Goal: Task Accomplishment & Management: Complete application form

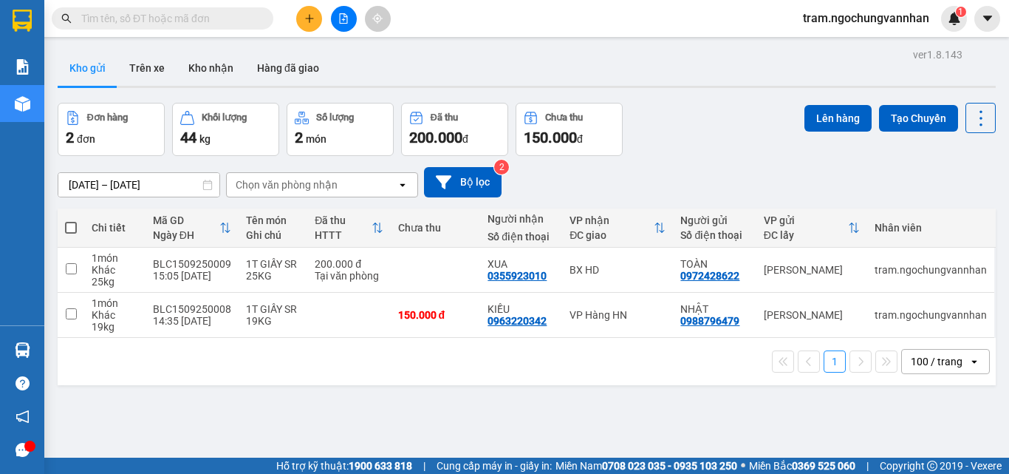
scroll to position [68, 0]
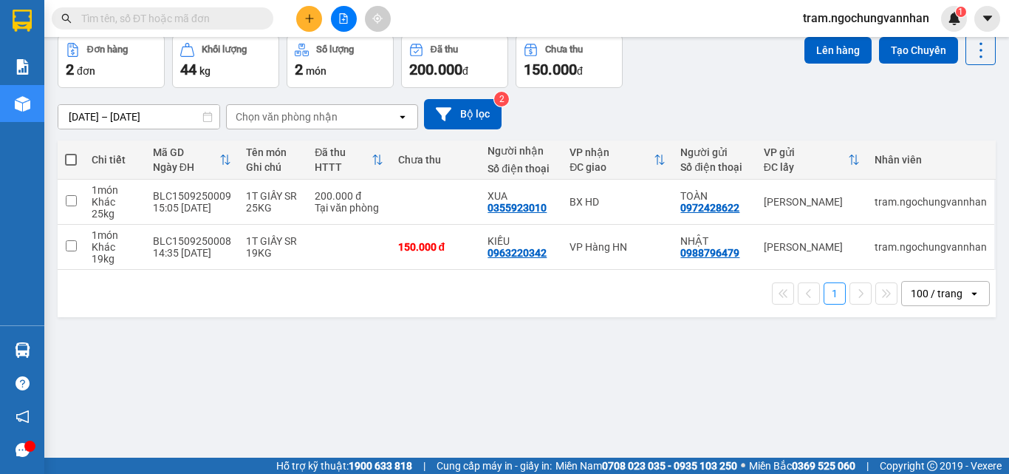
click at [299, 21] on button at bounding box center [309, 19] width 26 height 26
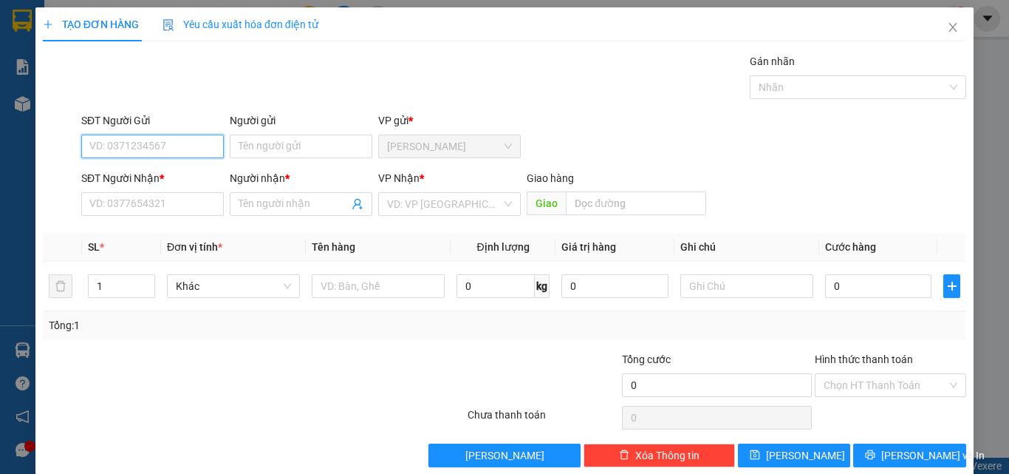
click at [144, 149] on input "SĐT Người Gửi" at bounding box center [152, 146] width 143 height 24
type input "0364585402"
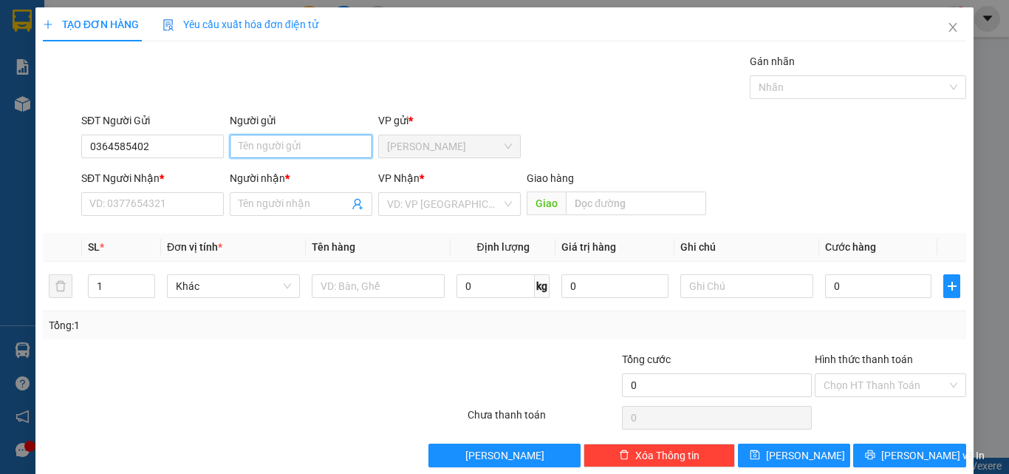
click at [281, 149] on input "Người gửi" at bounding box center [301, 146] width 143 height 24
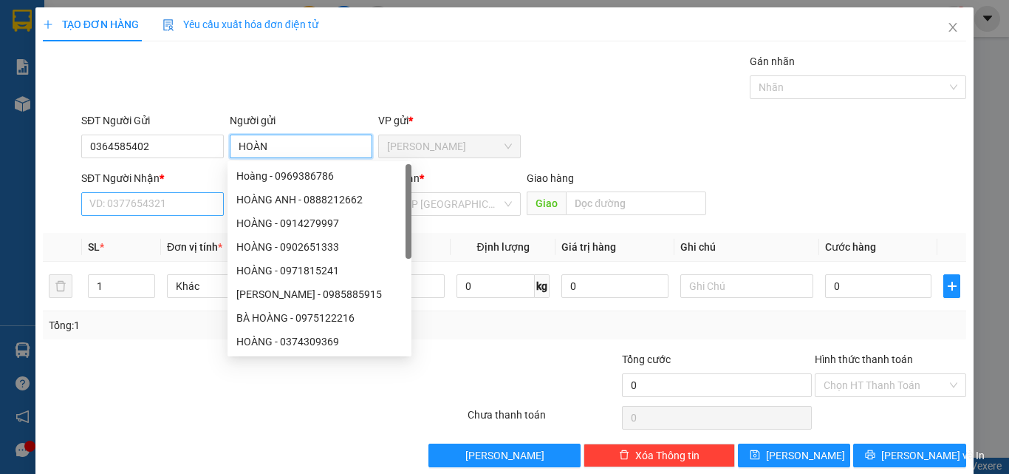
type input "HOÀN"
click at [100, 198] on input "SĐT Người Nhận *" at bounding box center [152, 204] width 143 height 24
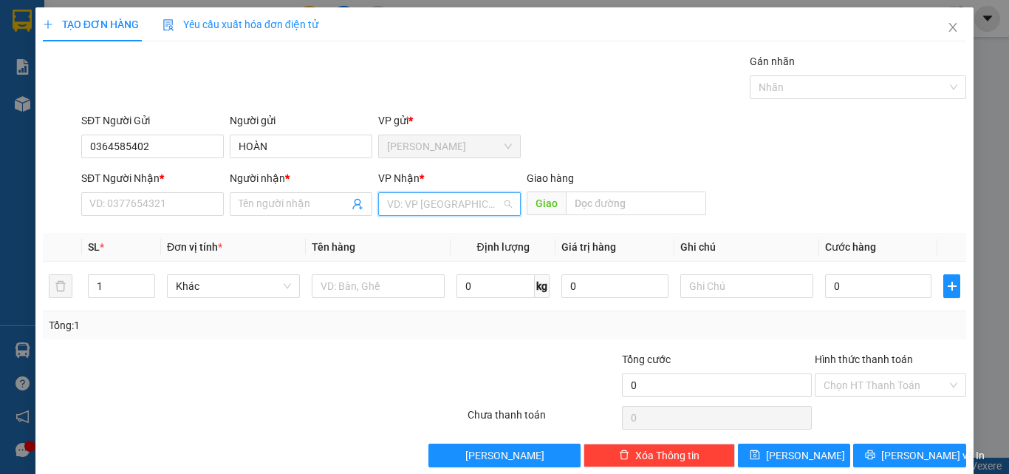
click at [440, 199] on input "search" at bounding box center [444, 204] width 115 height 22
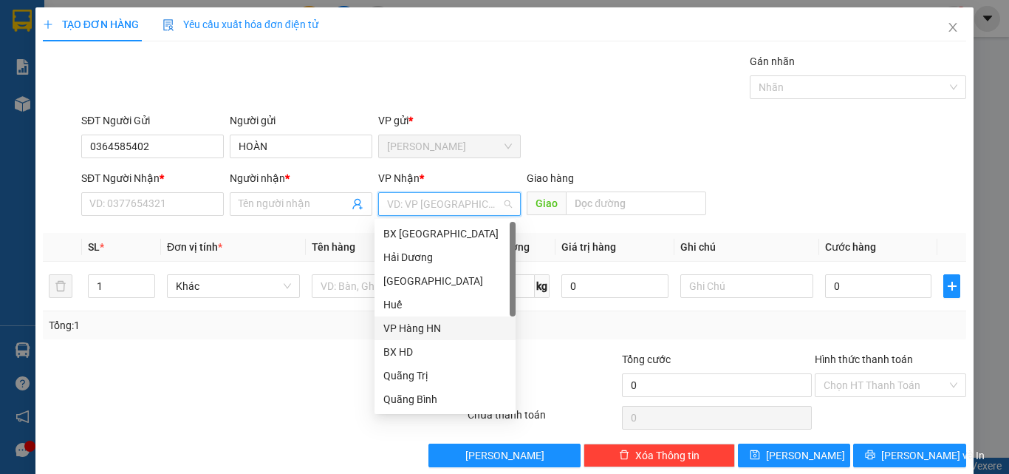
click at [411, 322] on div "VP Hàng HN" at bounding box center [444, 328] width 123 height 16
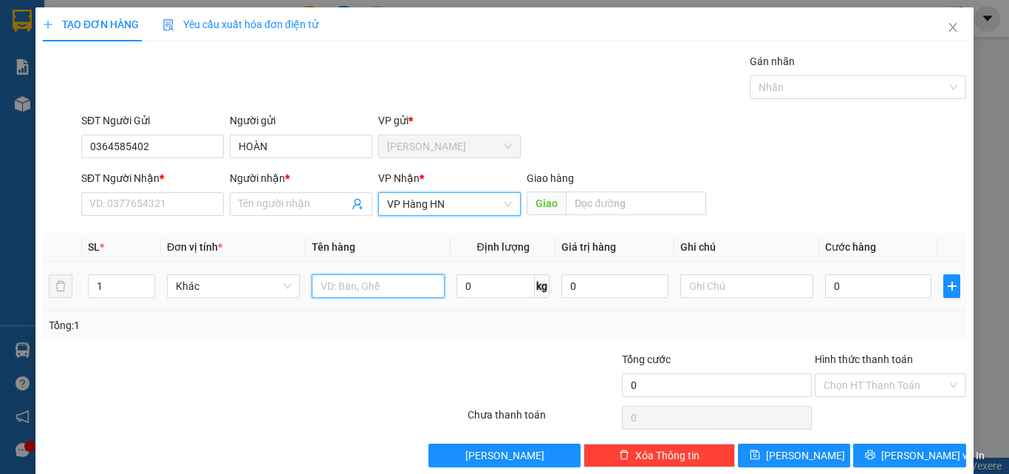
click at [398, 284] on input "text" at bounding box center [378, 286] width 133 height 24
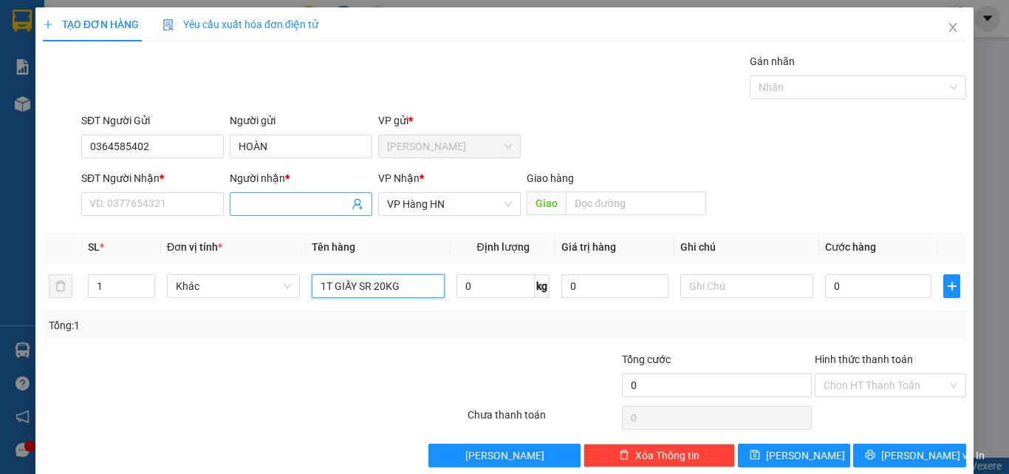
type input "1T GIẤY SR 20KG"
click at [297, 202] on input "Người nhận *" at bounding box center [294, 204] width 110 height 16
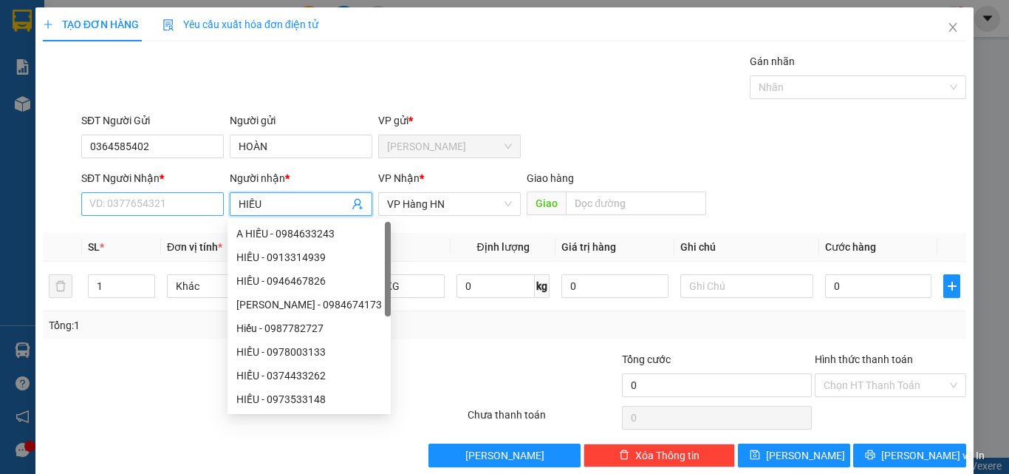
type input "HIẾU"
click at [176, 203] on input "SĐT Người Nhận *" at bounding box center [152, 204] width 143 height 24
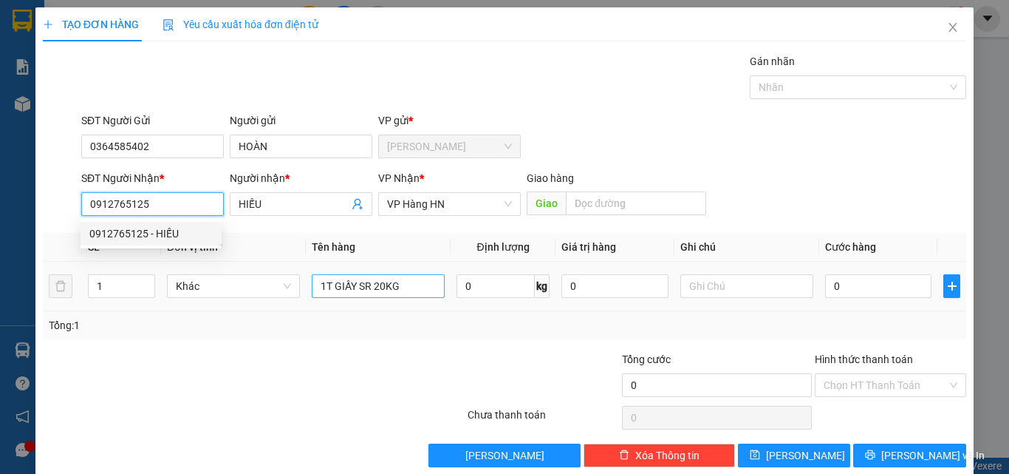
type input "0912765125"
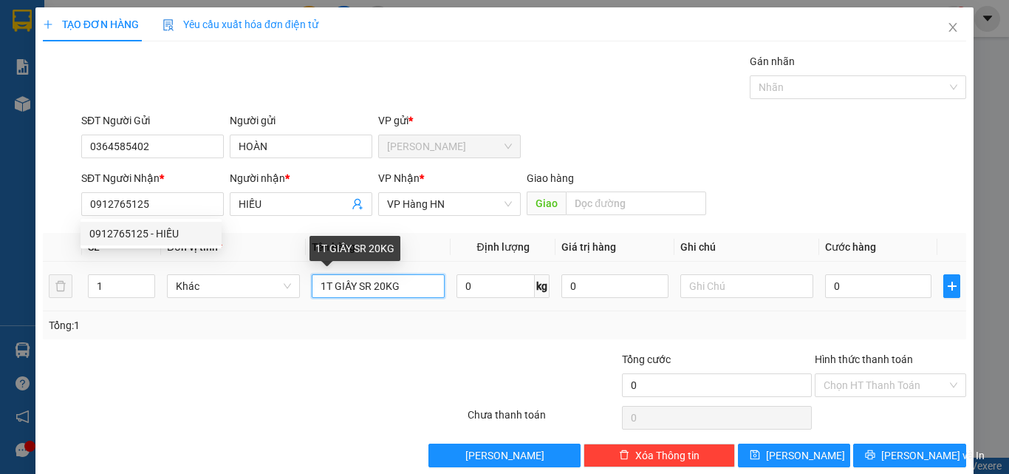
drag, startPoint x: 415, startPoint y: 288, endPoint x: 222, endPoint y: 273, distance: 192.7
click at [225, 273] on tr "1 Khác 1T GIẤY SR 20KG 0 kg 0 0" at bounding box center [505, 287] width 924 height 50
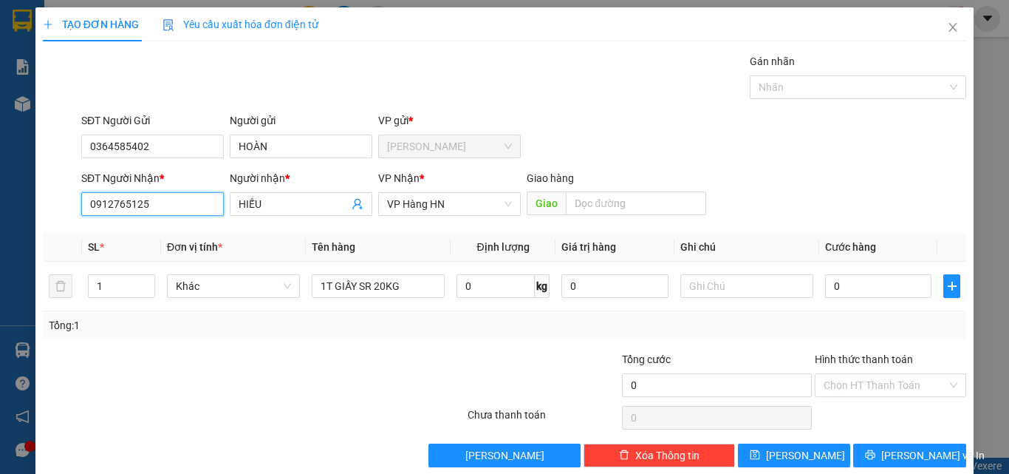
click at [148, 208] on input "0912765125" at bounding box center [152, 204] width 143 height 24
click at [150, 230] on div "0912765125 - HIẾU" at bounding box center [150, 233] width 123 height 16
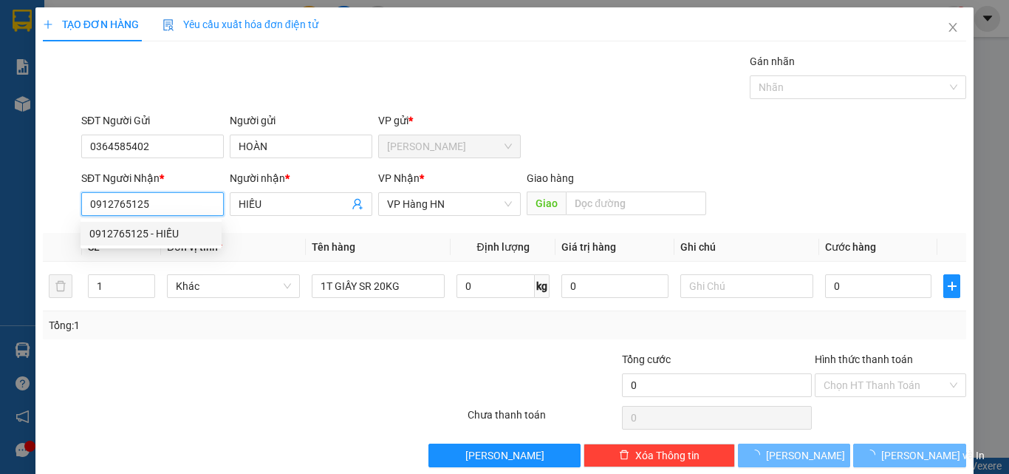
type input "590.000"
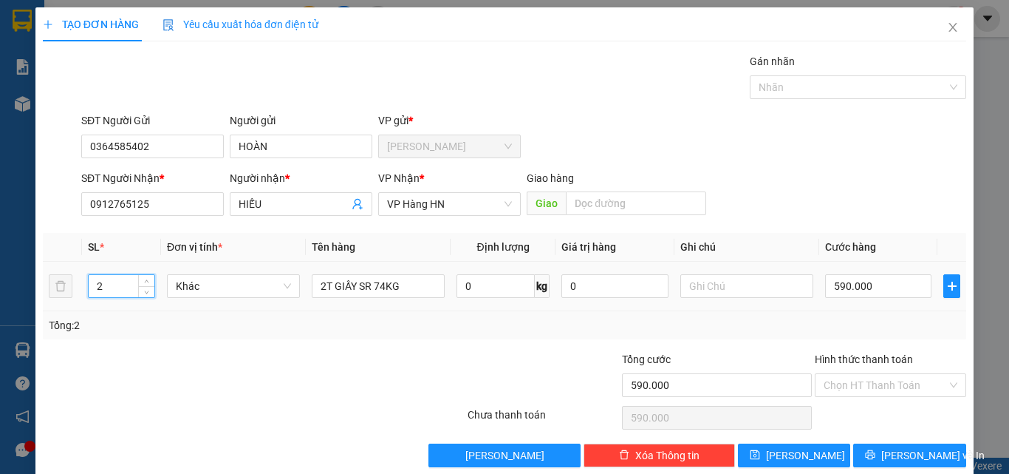
click at [67, 289] on tr "2 Khác 2T GIẤY SR 74KG 0 kg 0 590.000" at bounding box center [505, 287] width 924 height 50
type input "1"
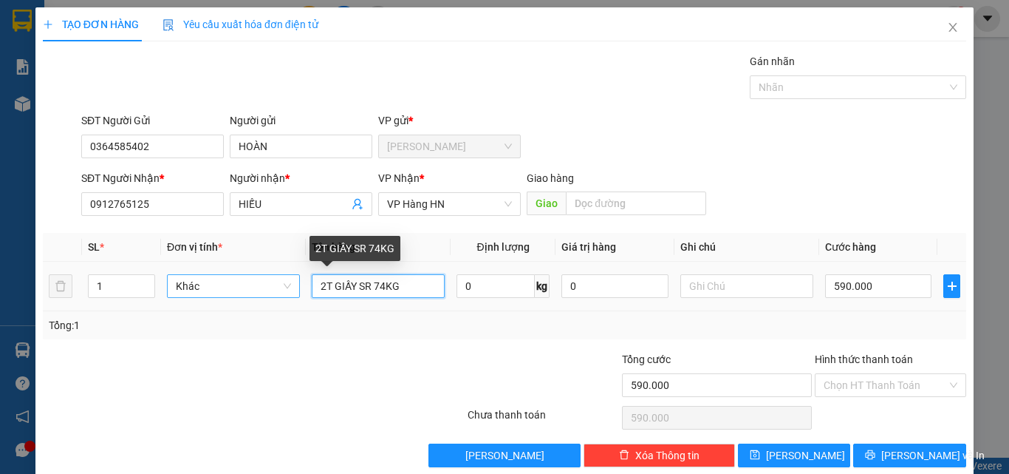
drag, startPoint x: 418, startPoint y: 284, endPoint x: 225, endPoint y: 287, distance: 192.9
click at [225, 287] on tr "1 Khác 2T GIẤY SR 74KG 0 kg 0 590.000" at bounding box center [505, 287] width 924 height 50
paste input "1T GIẤY SR 20"
type input "1T GIẤY SR 20KG"
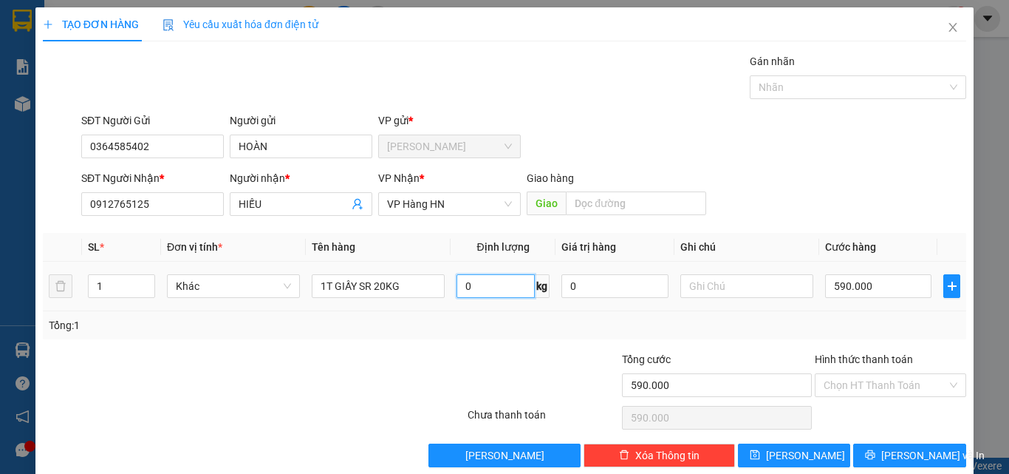
click at [492, 283] on input "0" at bounding box center [496, 286] width 78 height 24
type input "20"
click at [870, 293] on input "590.000" at bounding box center [878, 286] width 106 height 24
type input "1"
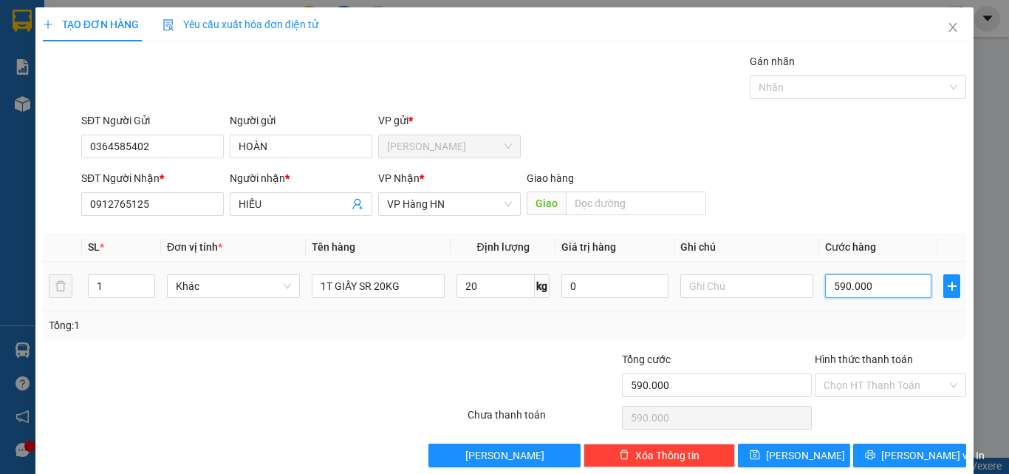
type input "1"
type input "16"
type input "160"
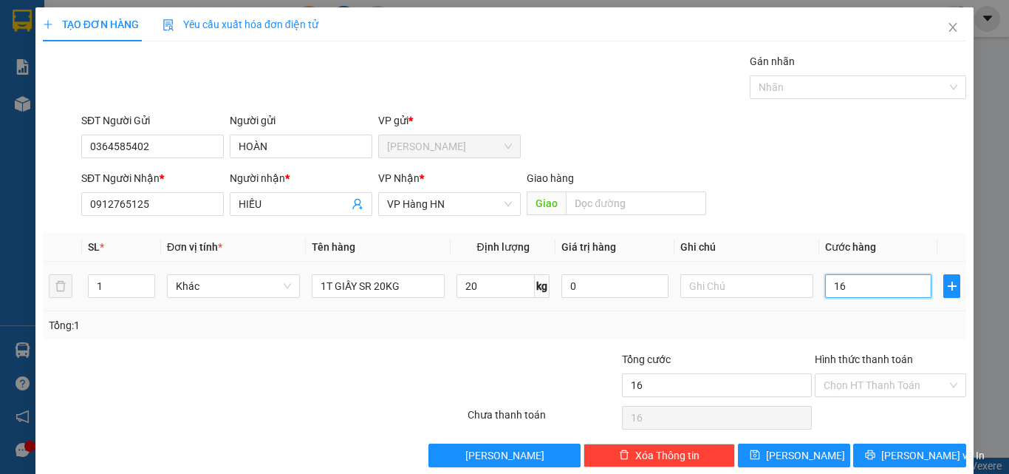
type input "160"
type input "1.600"
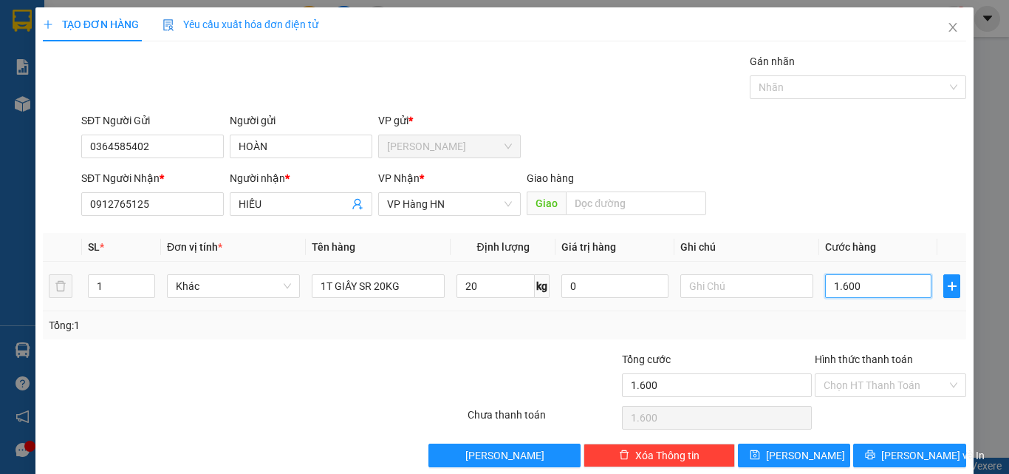
type input "16.000"
type input "160.000"
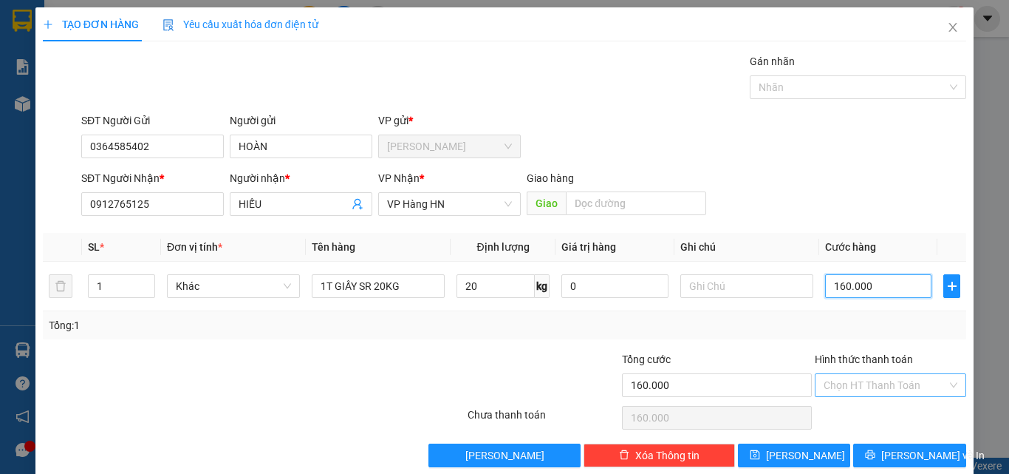
type input "160.000"
click at [868, 381] on input "Hình thức thanh toán" at bounding box center [885, 385] width 123 height 22
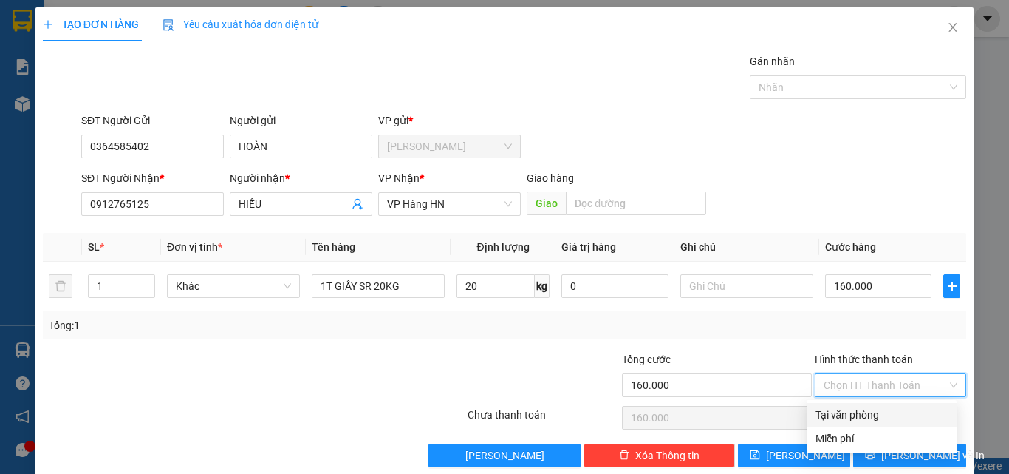
click at [842, 412] on div "Tại văn phòng" at bounding box center [882, 414] width 132 height 16
type input "0"
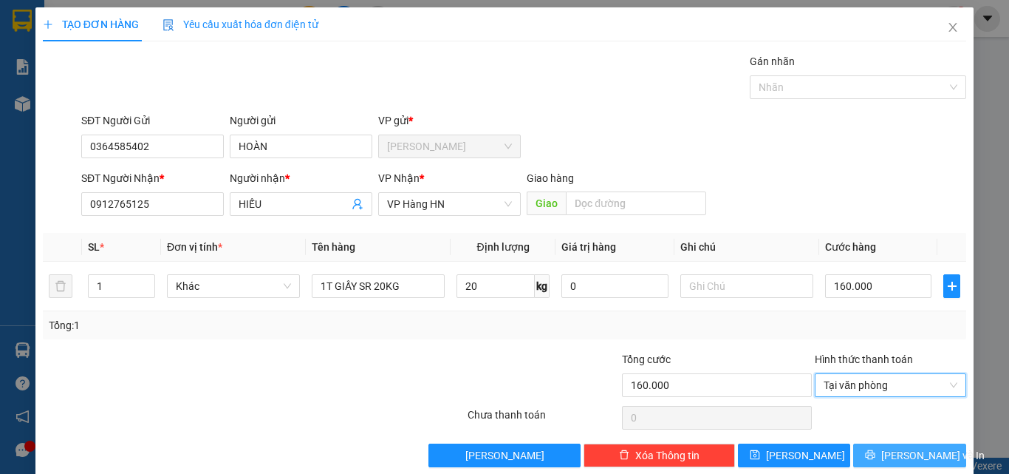
click at [864, 454] on button "[PERSON_NAME] và In" at bounding box center [909, 455] width 113 height 24
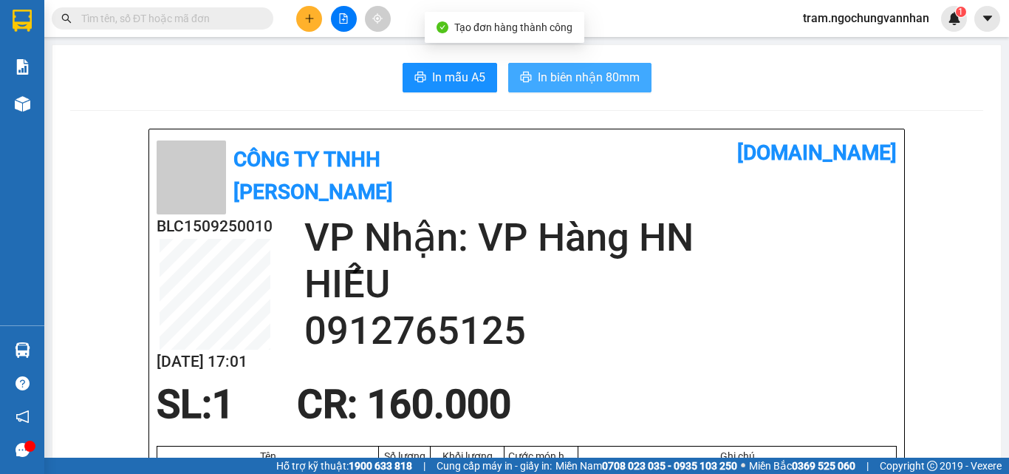
click at [573, 82] on span "In biên nhận 80mm" at bounding box center [589, 77] width 102 height 18
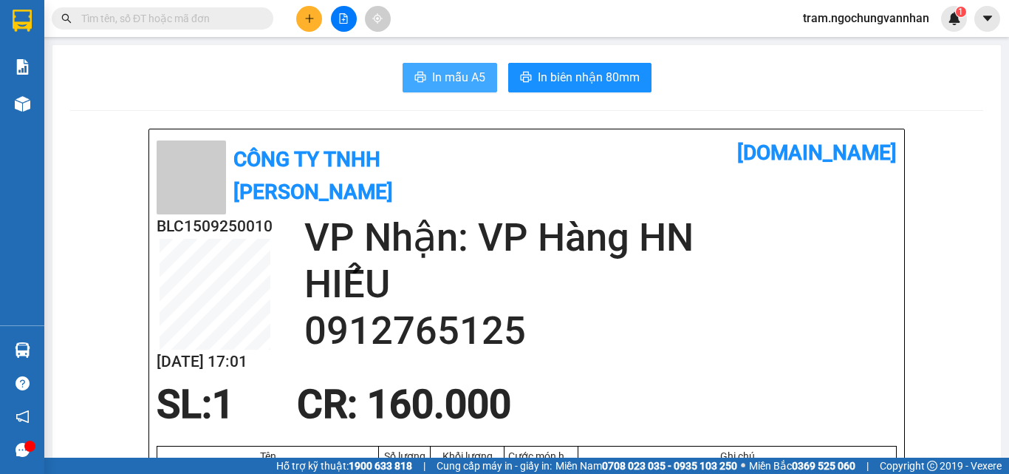
click at [432, 70] on span "In mẫu A5" at bounding box center [458, 77] width 53 height 18
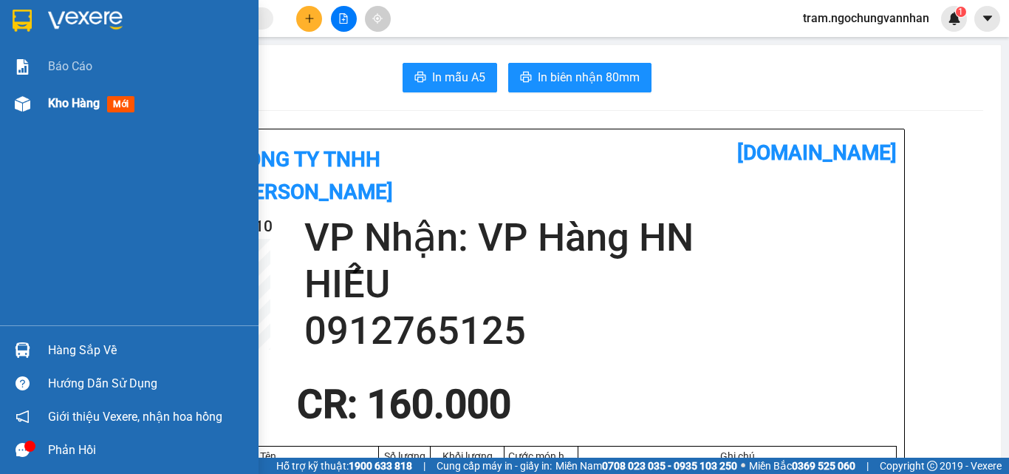
click at [41, 106] on div "Kho hàng mới" at bounding box center [129, 103] width 259 height 37
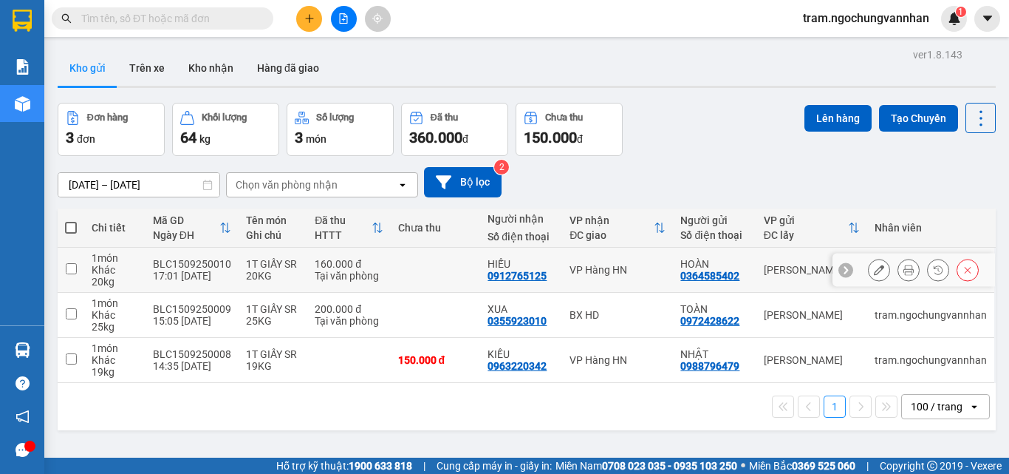
click at [963, 270] on icon at bounding box center [968, 270] width 10 height 10
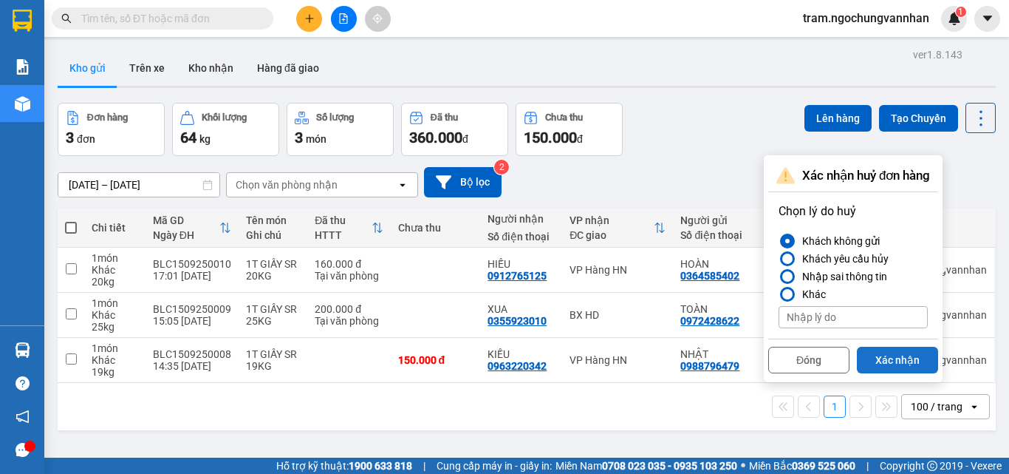
click at [889, 363] on button "Xác nhận" at bounding box center [897, 360] width 81 height 27
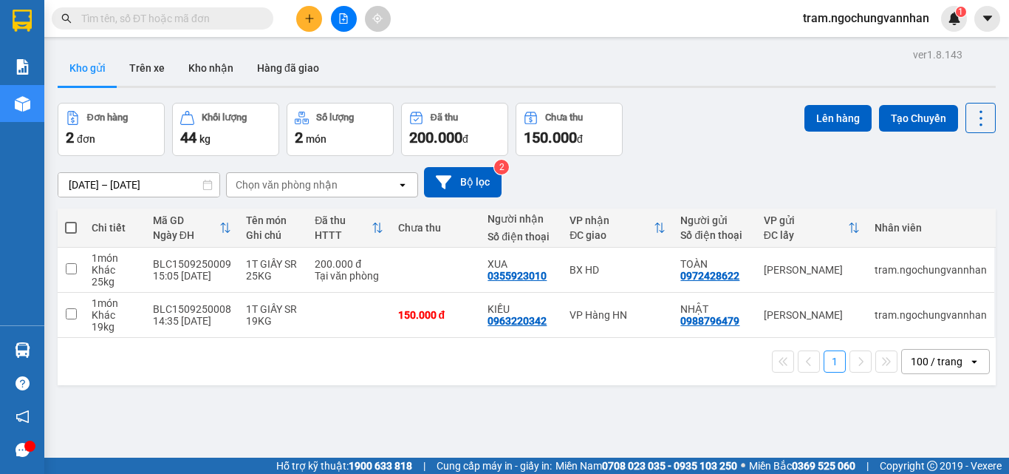
click at [307, 18] on icon "plus" at bounding box center [309, 18] width 8 height 1
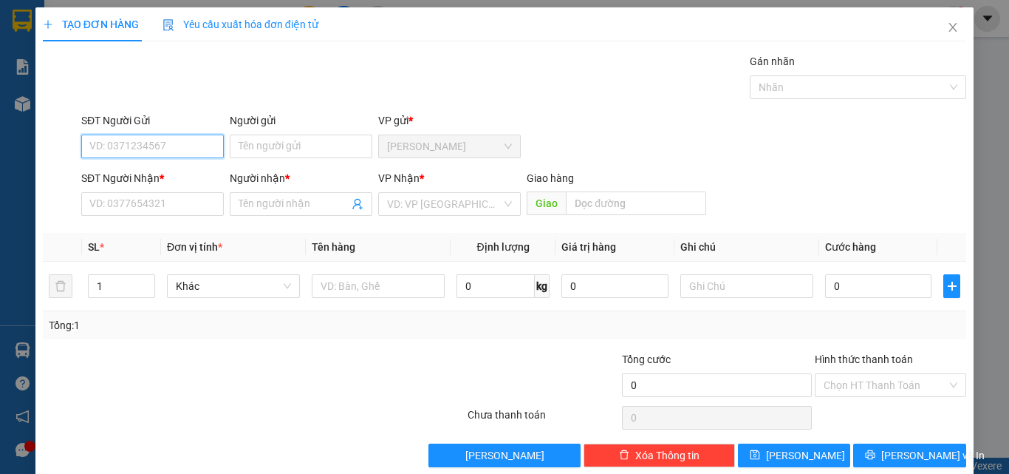
click at [168, 146] on input "SĐT Người Gửi" at bounding box center [152, 146] width 143 height 24
type input "0"
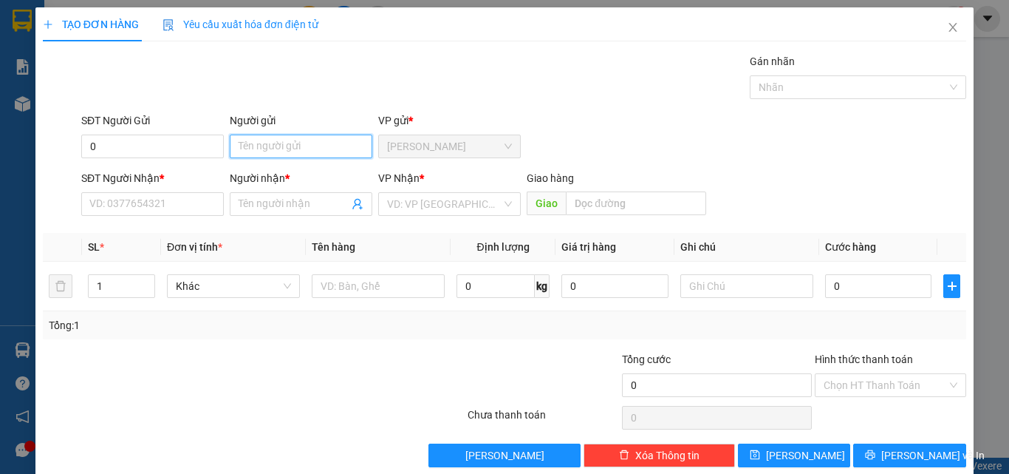
click at [267, 145] on input "Người gửi" at bounding box center [301, 146] width 143 height 24
type input "d"
drag, startPoint x: 222, startPoint y: 143, endPoint x: 149, endPoint y: 135, distance: 72.8
click at [149, 135] on div "SĐT Người Gửi 0 Người gửi đăng VP gửi * Bảo Lộc" at bounding box center [523, 138] width 891 height 52
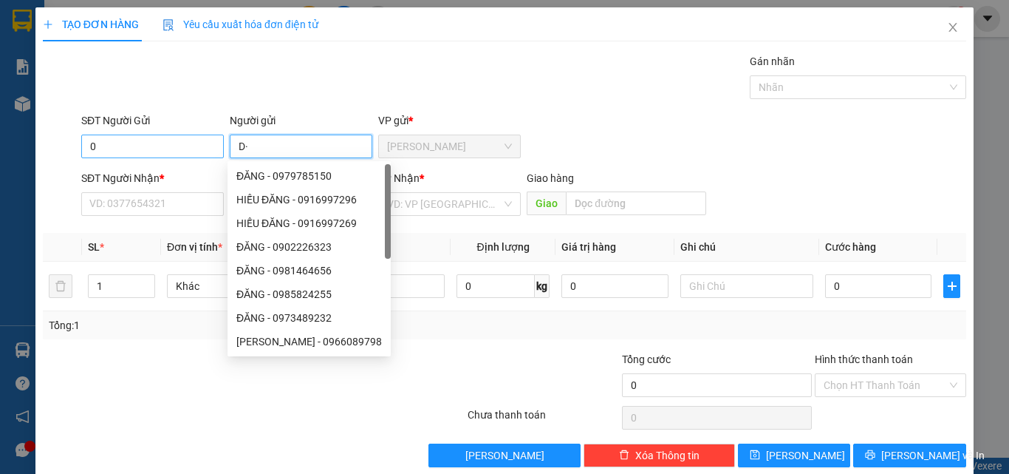
type input "D"
type input "ĐĂNG"
click at [104, 150] on input "0" at bounding box center [152, 146] width 143 height 24
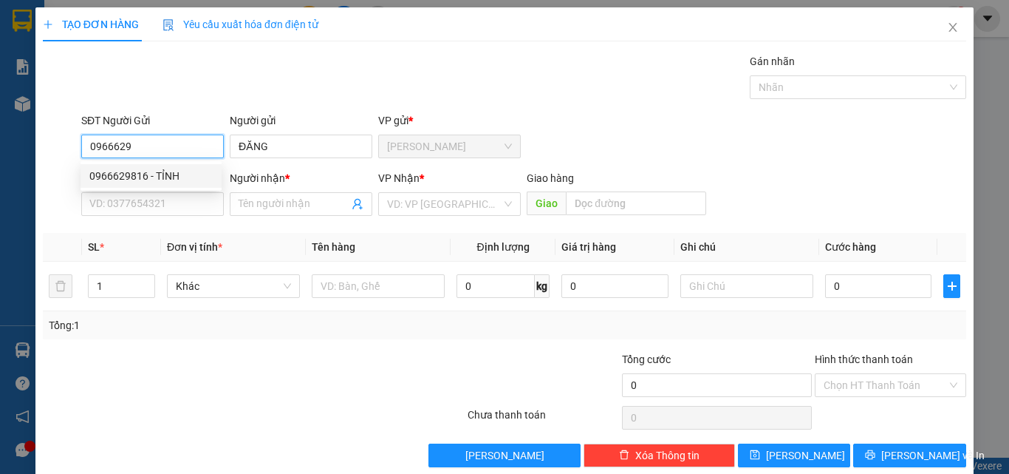
click at [130, 182] on div "0966629816 - TỈNH" at bounding box center [150, 176] width 123 height 16
type input "0966629816"
type input "TỈNH"
type input "0972622699"
type input "LƯU"
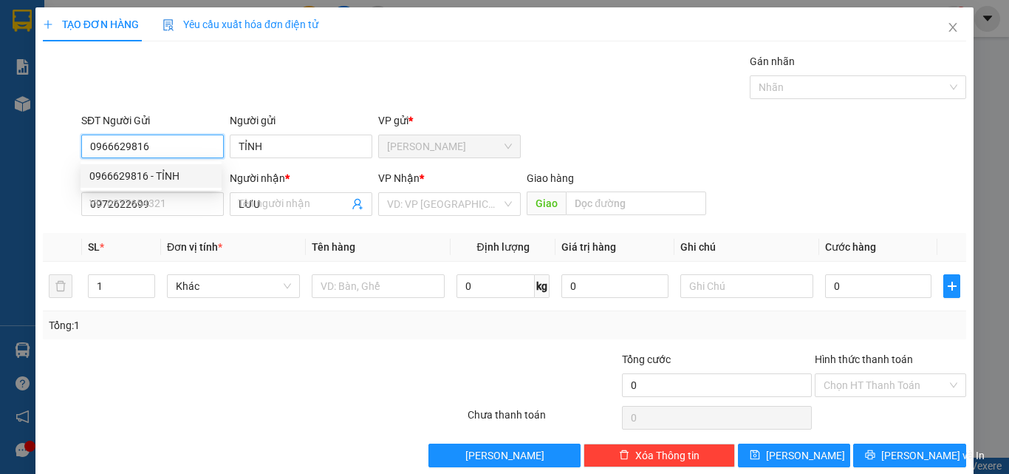
type input "100.000"
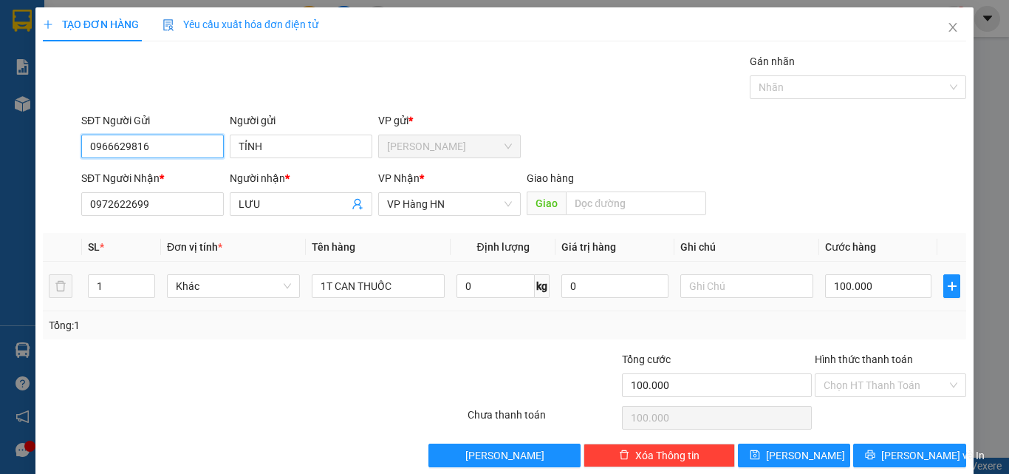
type input "0966629816"
click at [186, 307] on td "Khác" at bounding box center [233, 287] width 145 height 50
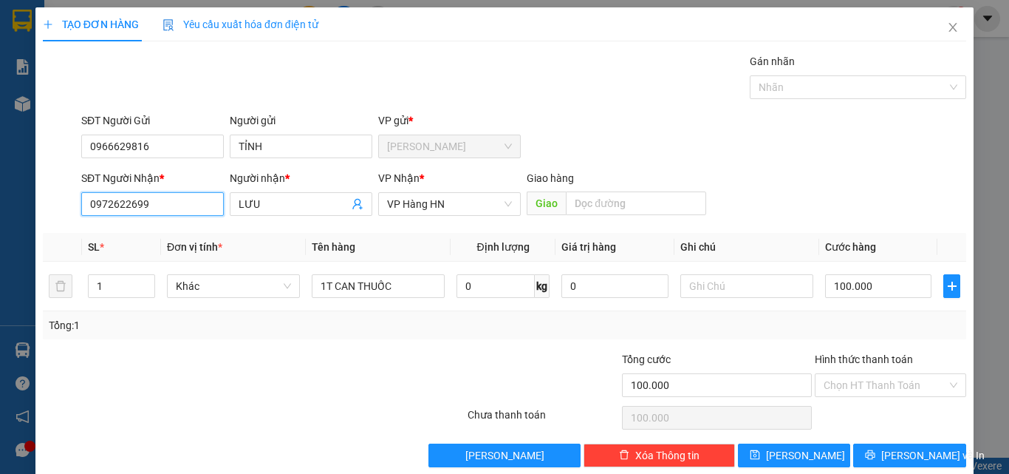
drag, startPoint x: 164, startPoint y: 205, endPoint x: 1, endPoint y: 205, distance: 162.6
click at [1, 205] on div "TẠO ĐƠN HÀNG Yêu cầu xuất hóa đơn điện tử Transit Pickup Surcharge Ids Transit …" at bounding box center [504, 237] width 1009 height 474
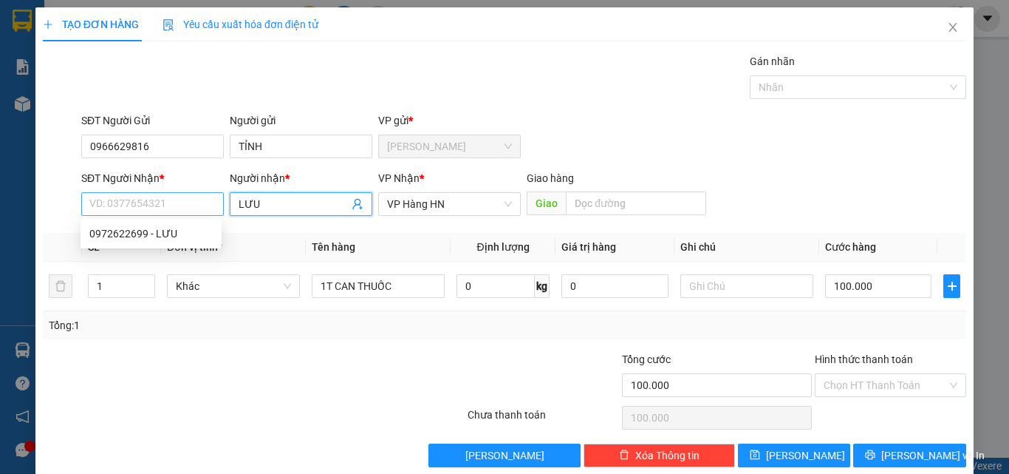
drag, startPoint x: 269, startPoint y: 207, endPoint x: 185, endPoint y: 207, distance: 84.2
click at [188, 207] on div "SĐT Người Nhận * VD: 0377654321 Người nhận * LƯU LƯU VP Nhận * VP Hàng HN Giao …" at bounding box center [523, 196] width 891 height 52
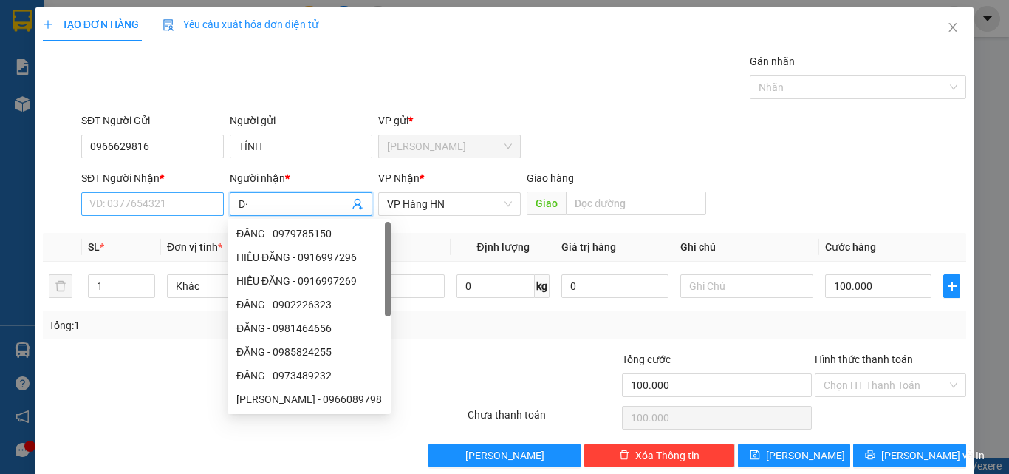
type input "D"
type input "ĐĂNG"
click at [104, 207] on input "SĐT Người Nhận *" at bounding box center [152, 204] width 143 height 24
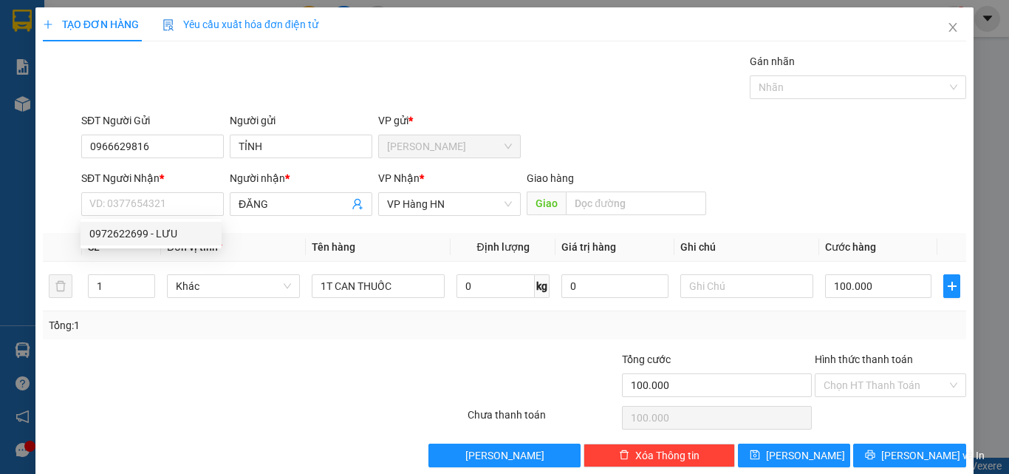
click at [192, 358] on div at bounding box center [176, 377] width 270 height 52
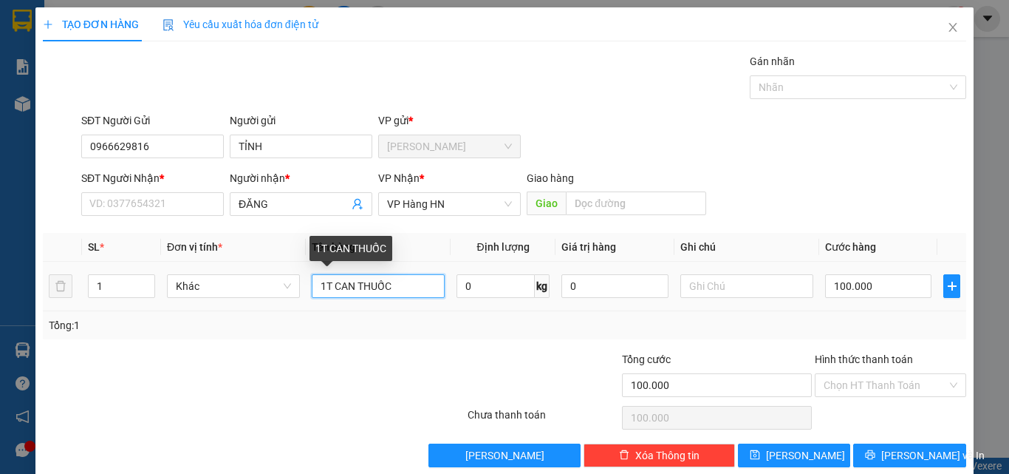
drag, startPoint x: 404, startPoint y: 294, endPoint x: 334, endPoint y: 286, distance: 70.7
click at [334, 286] on input "1T CAN THUỐC" at bounding box center [378, 286] width 133 height 24
type input "1T GIẤY SR 12KG"
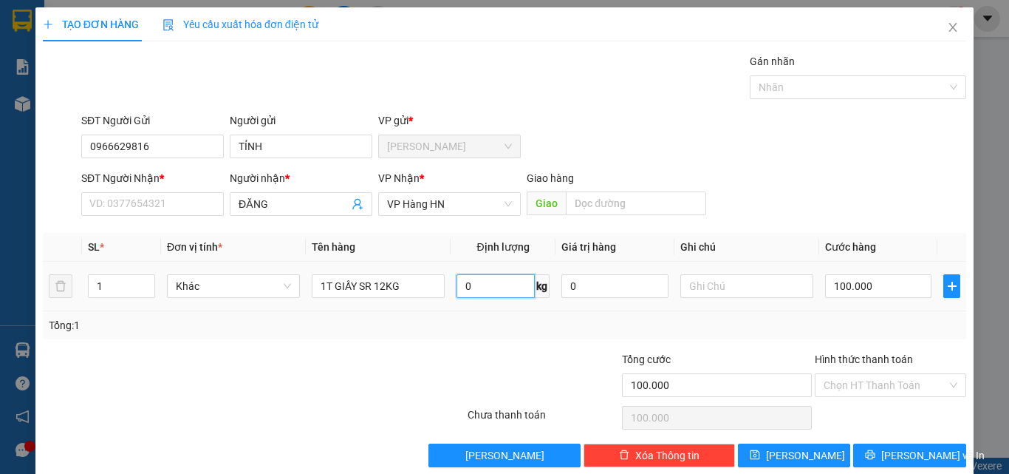
click at [487, 290] on input "0" at bounding box center [496, 286] width 78 height 24
type input "12"
click at [843, 290] on input "100.000" at bounding box center [878, 286] width 106 height 24
type input "1"
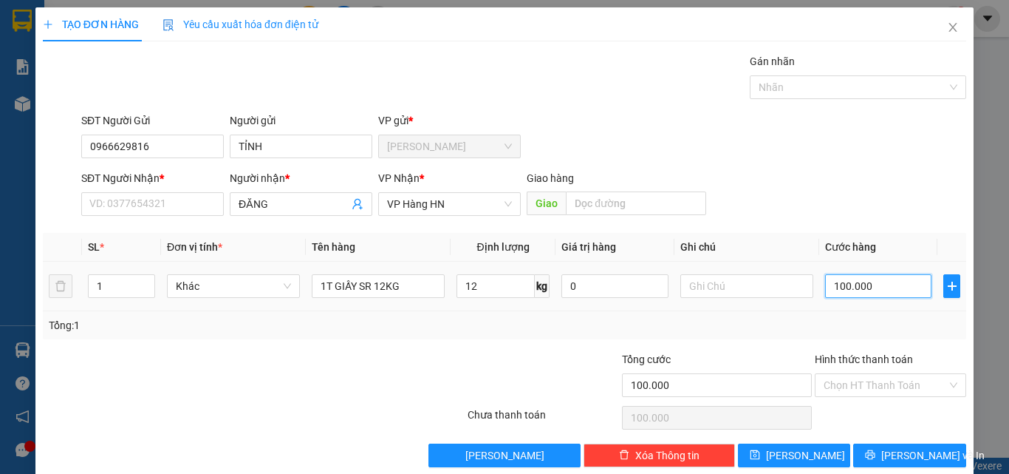
type input "1"
type input "12"
type input "120"
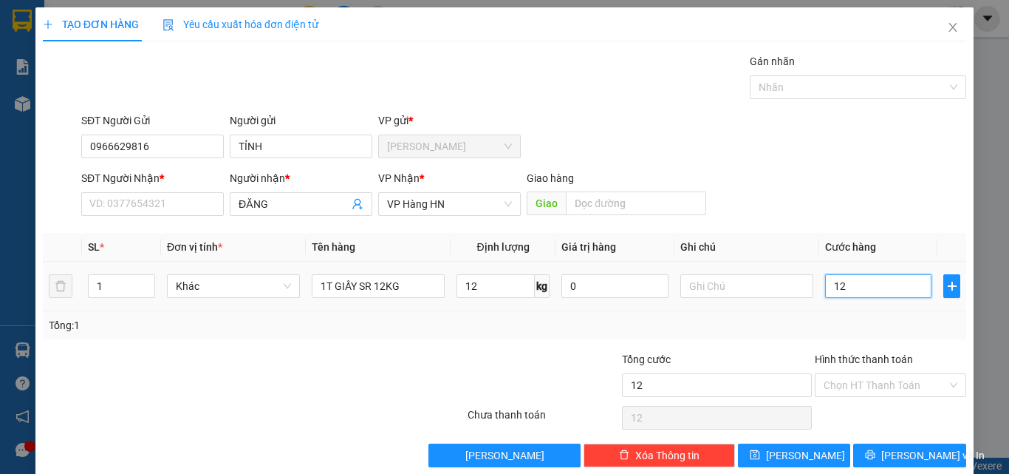
type input "120"
type input "1.200"
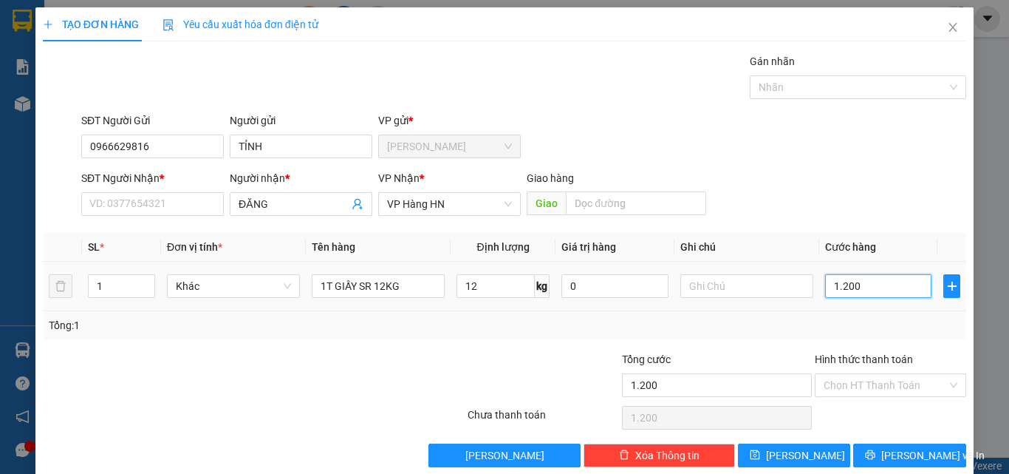
type input "12.000"
type input "120.000"
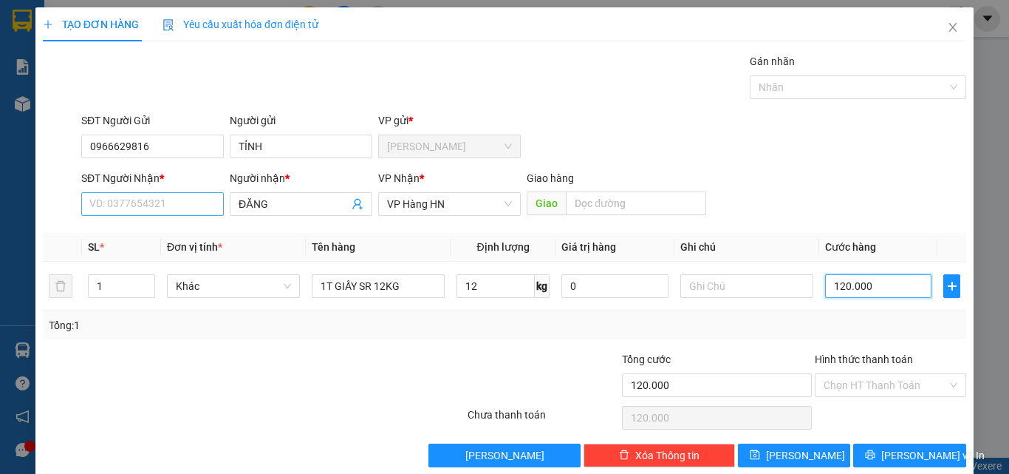
type input "120.000"
click at [110, 210] on input "SĐT Người Nhận *" at bounding box center [152, 204] width 143 height 24
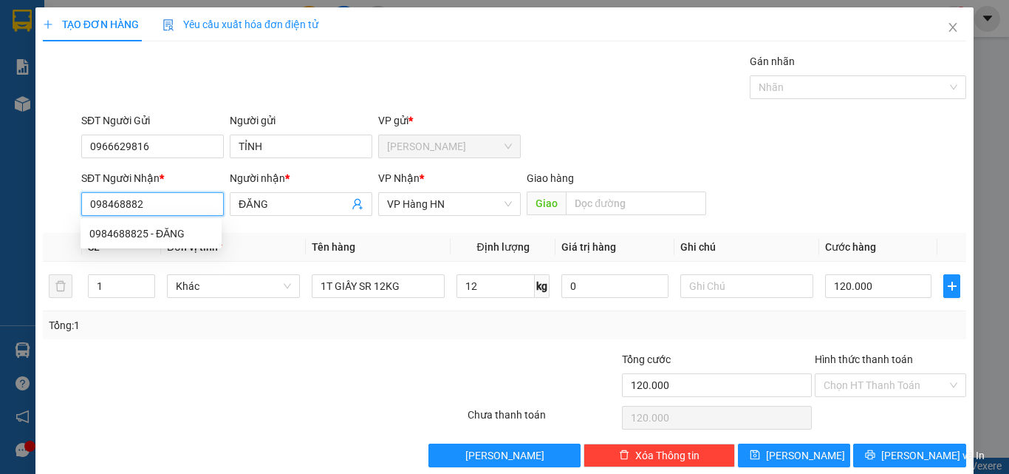
type input "0984688825"
drag, startPoint x: 140, startPoint y: 232, endPoint x: 282, endPoint y: 318, distance: 165.7
click at [140, 232] on div "0984688825 - ĐĂNG" at bounding box center [150, 233] width 123 height 16
type input "200.000"
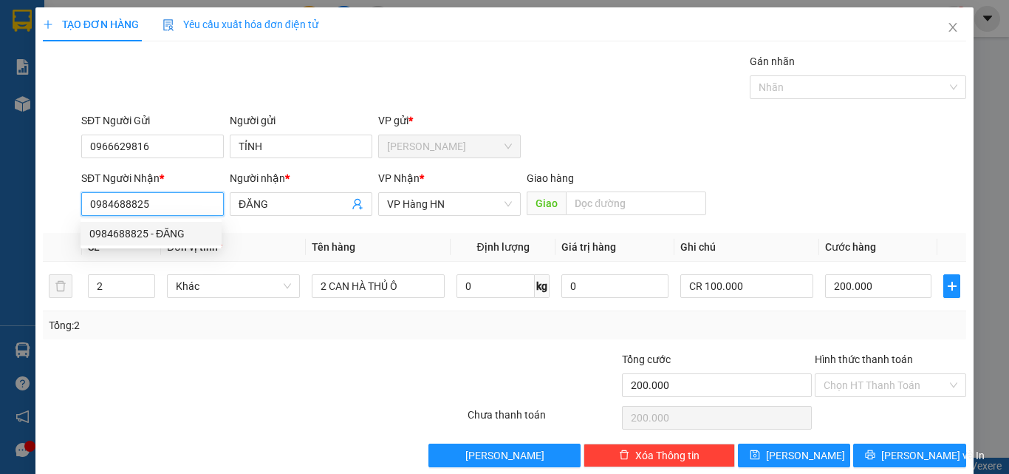
type input "0984688825"
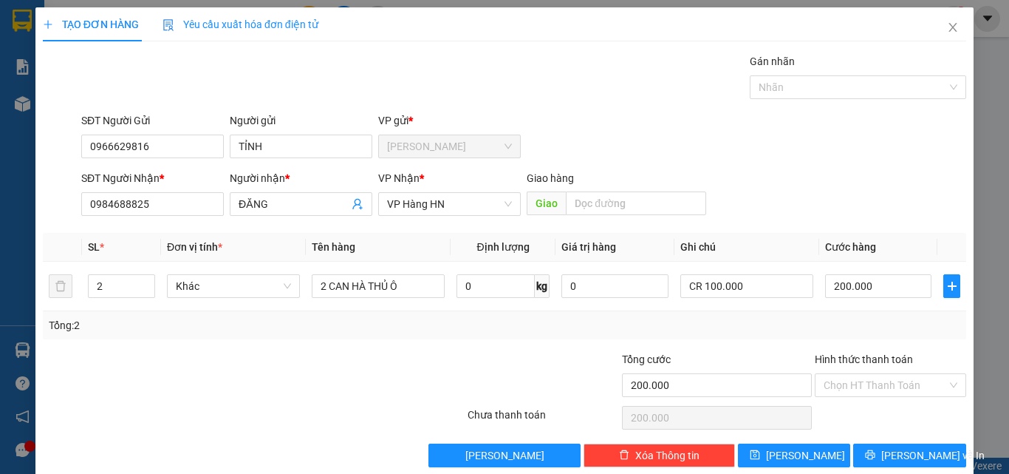
click at [330, 353] on div at bounding box center [389, 377] width 154 height 52
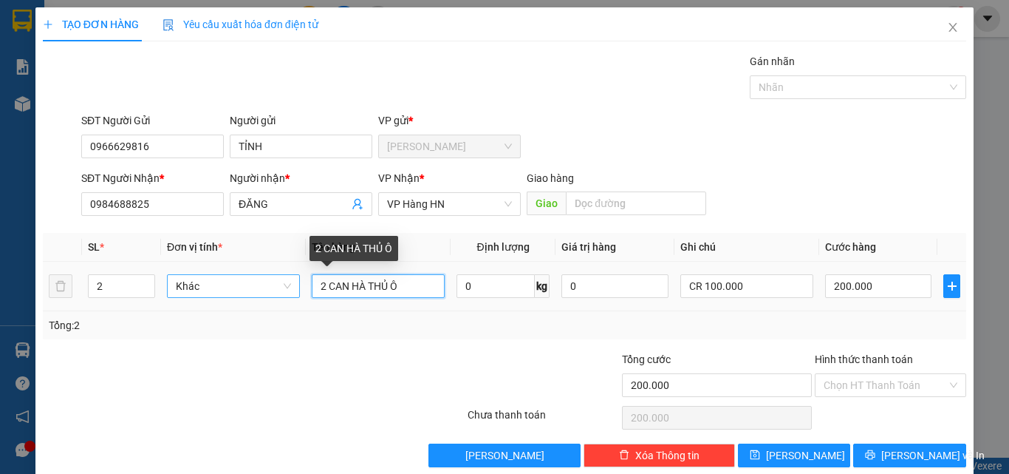
drag, startPoint x: 410, startPoint y: 289, endPoint x: 279, endPoint y: 294, distance: 130.9
click at [284, 291] on tr "2 Khác 2 CAN HÀ THỦ Ô 0 kg 0 CR 100.000 200.000" at bounding box center [505, 287] width 924 height 50
type input "1T GIẤY SR 12KG"
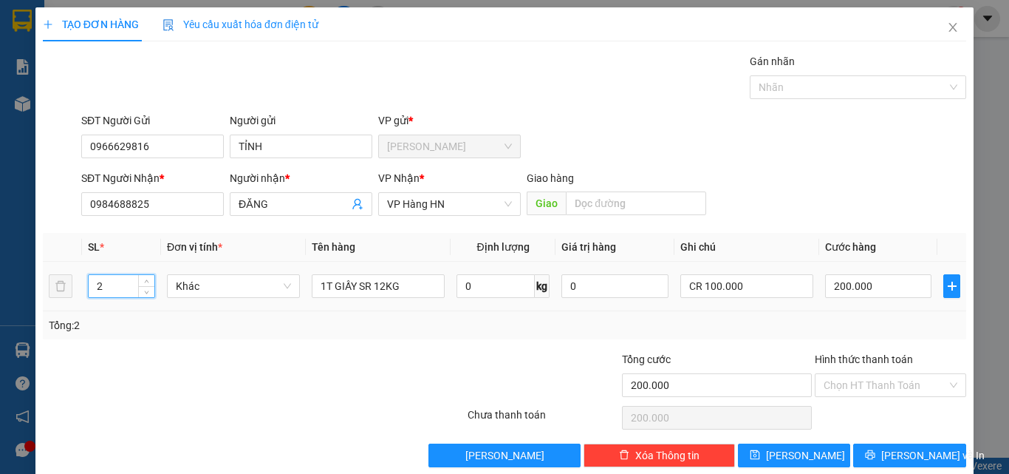
click at [50, 276] on tr "2 Khác 1T GIẤY SR 12KG 0 kg 0 CR 100.000 200.000" at bounding box center [505, 287] width 924 height 50
type input "1"
click at [497, 290] on input "0" at bounding box center [496, 286] width 78 height 24
type input "12"
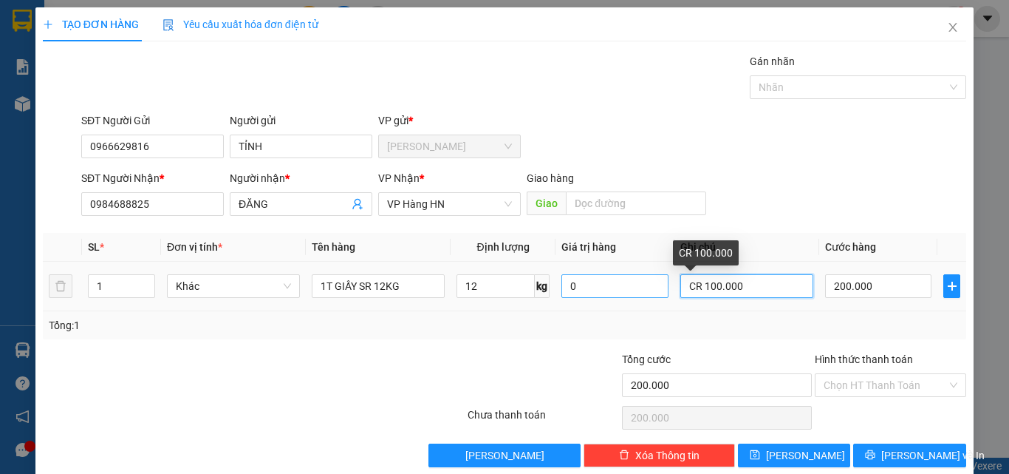
drag, startPoint x: 760, startPoint y: 290, endPoint x: 661, endPoint y: 283, distance: 100.0
click at [661, 283] on tr "1 Khác 1T GIẤY SR 12KG 12 kg 0 CR 100.000 200.000" at bounding box center [505, 287] width 924 height 50
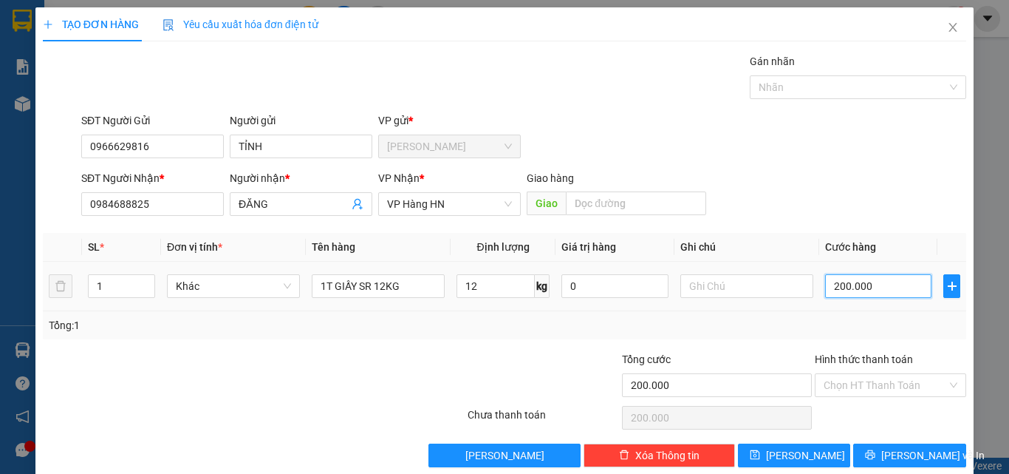
click at [864, 282] on input "200.000" at bounding box center [878, 286] width 106 height 24
type input "1"
type input "12"
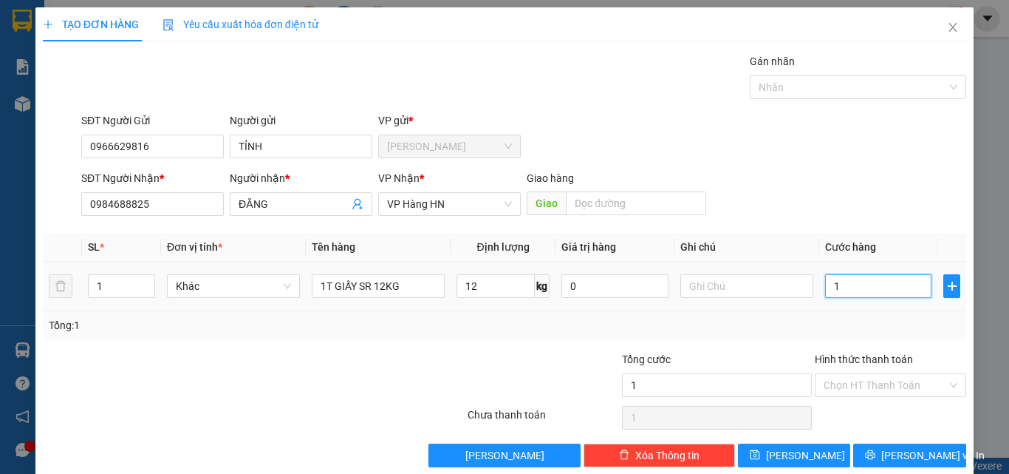
type input "12"
type input "120"
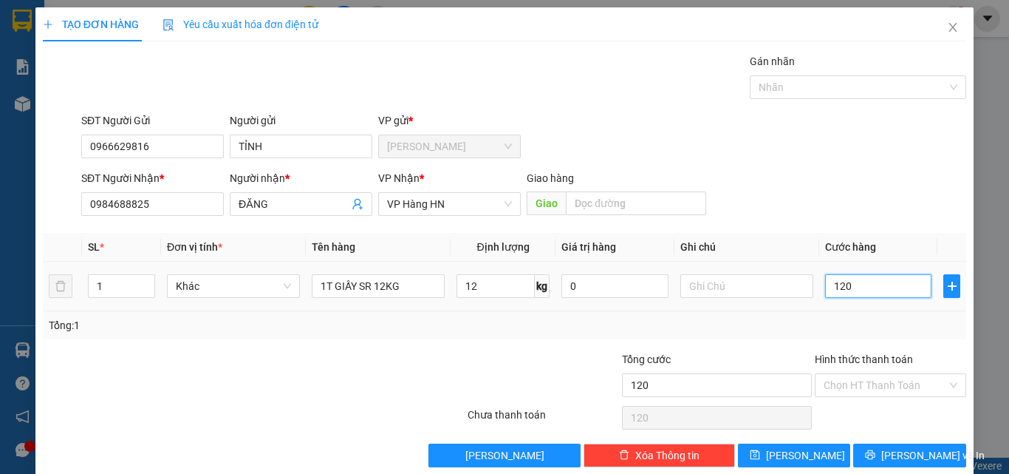
type input "1.200"
type input "12.000"
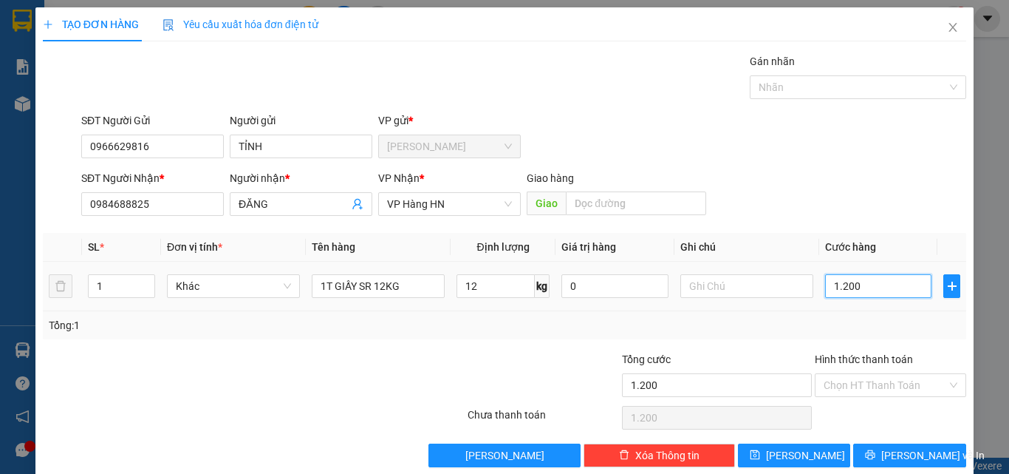
type input "12.000"
type input "120.000"
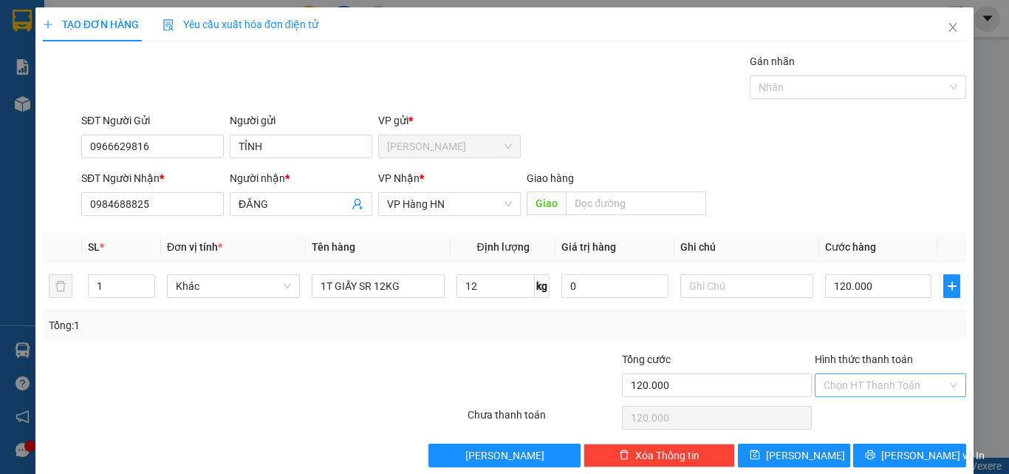
click at [850, 388] on input "Hình thức thanh toán" at bounding box center [885, 385] width 123 height 22
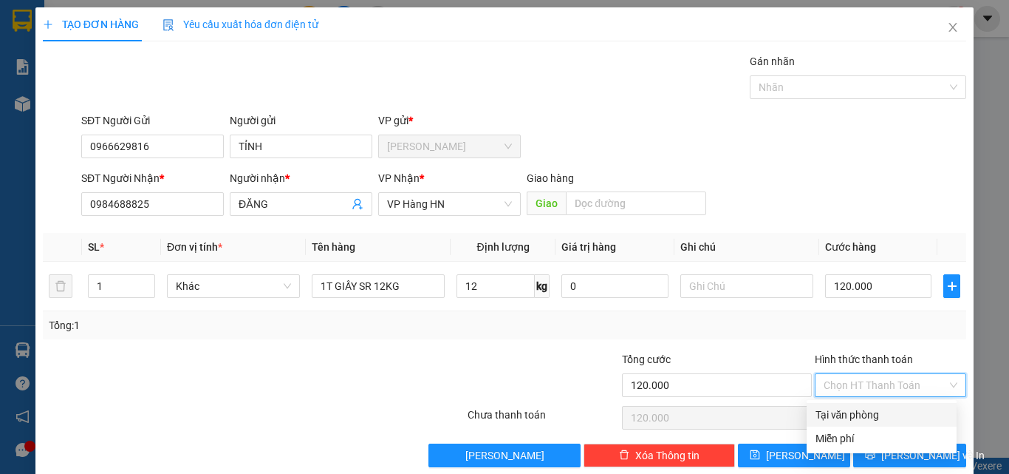
click at [853, 411] on div "Tại văn phòng" at bounding box center [882, 414] width 132 height 16
type input "0"
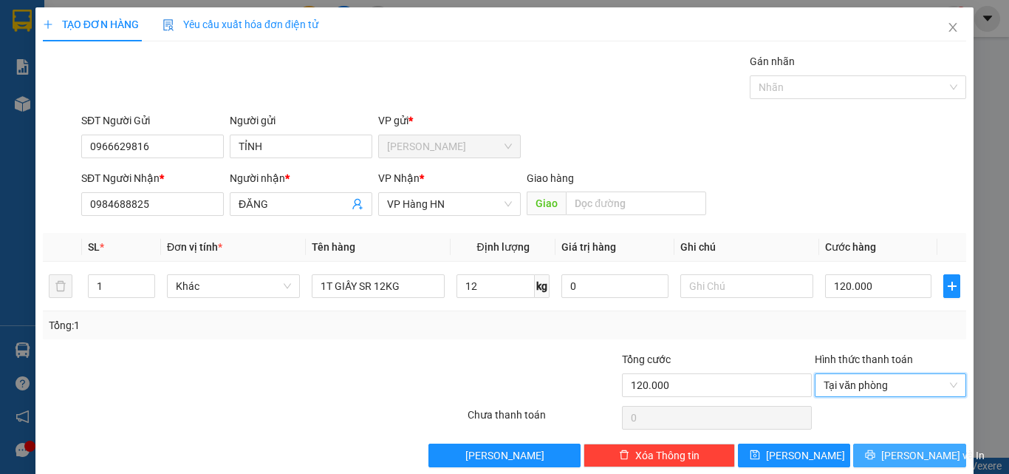
click at [887, 449] on span "[PERSON_NAME] và In" at bounding box center [932, 455] width 103 height 16
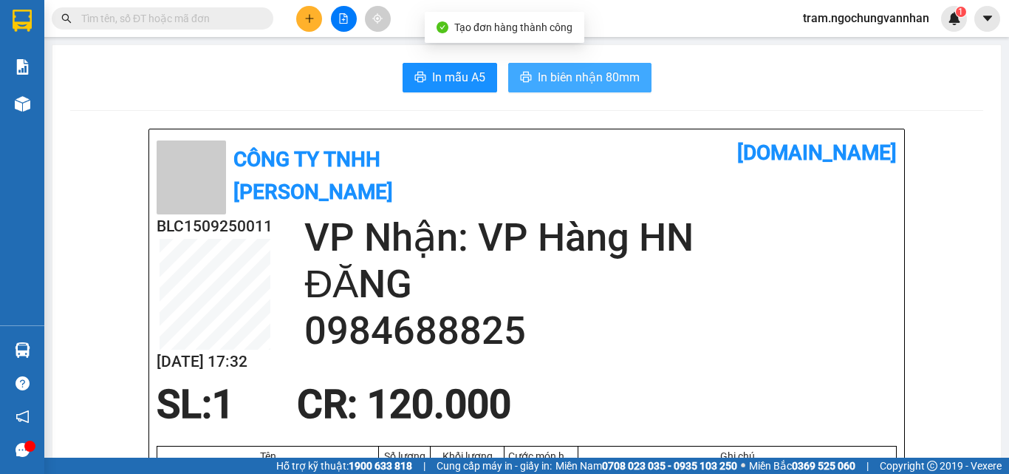
click at [573, 77] on span "In biên nhận 80mm" at bounding box center [589, 77] width 102 height 18
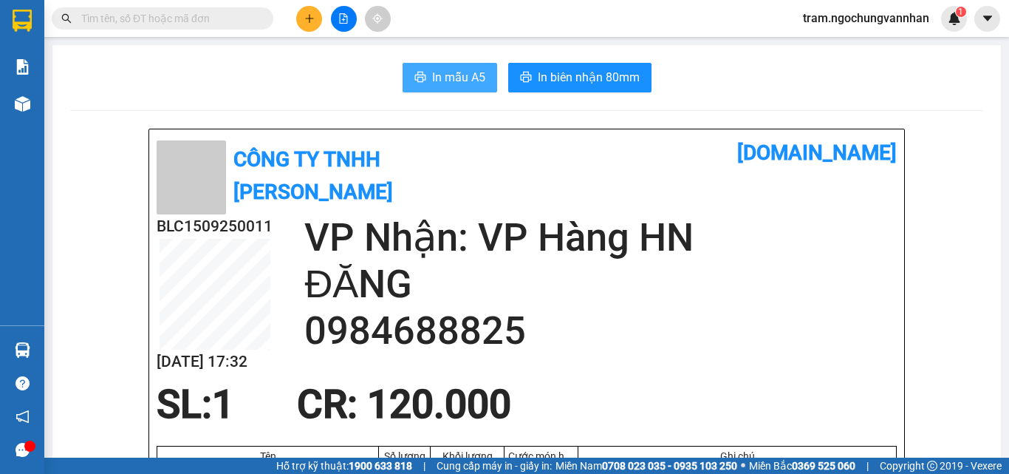
click at [424, 84] on button "In mẫu A5" at bounding box center [450, 78] width 95 height 30
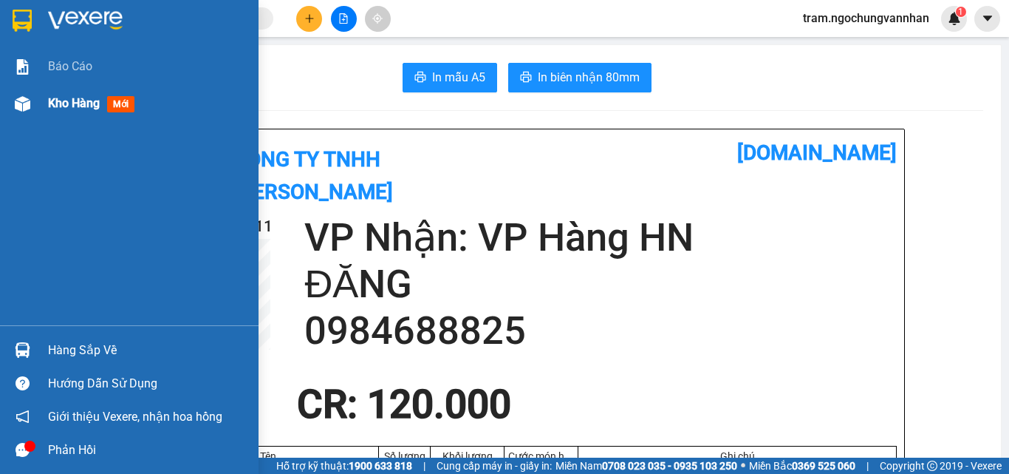
click at [45, 95] on div "Kho hàng mới" at bounding box center [129, 103] width 259 height 37
